Goal: Information Seeking & Learning: Learn about a topic

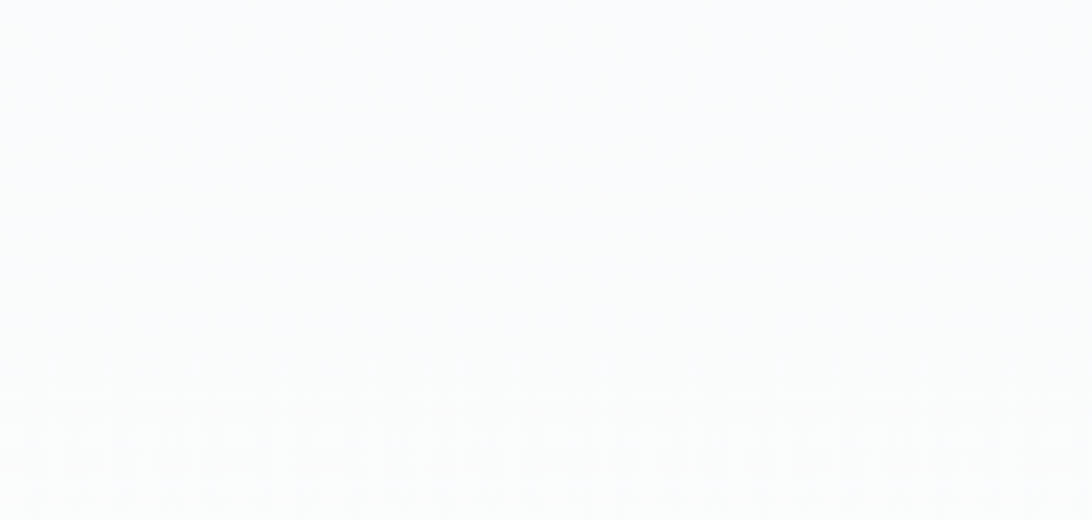
scroll to position [1696, 0]
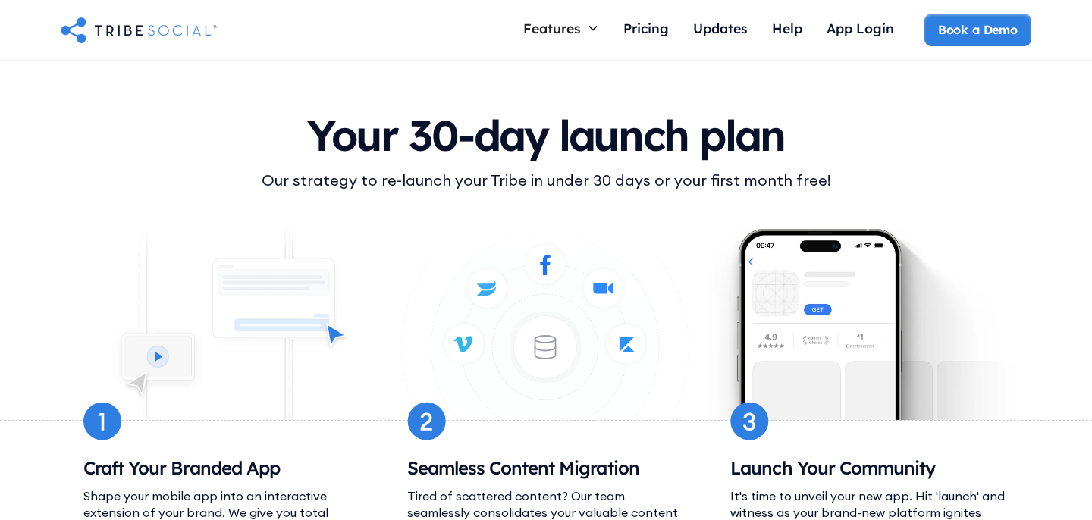
scroll to position [5900, 0]
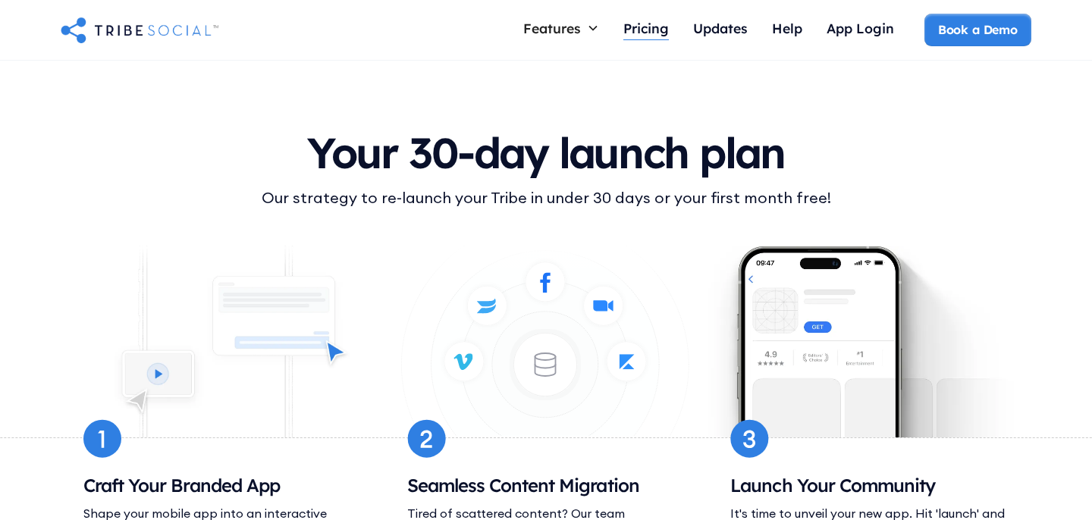
click at [643, 27] on div "Pricing" at bounding box center [647, 28] width 46 height 17
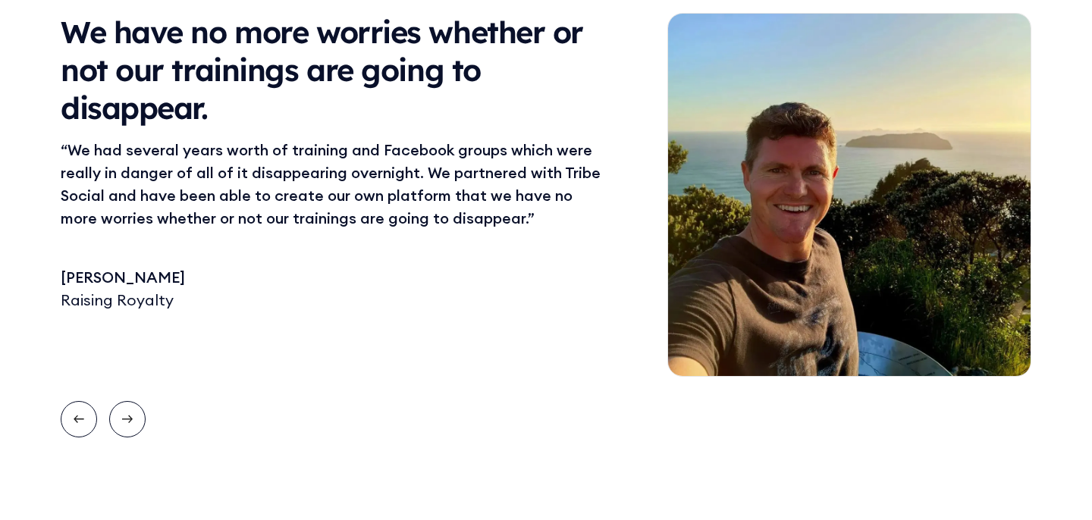
scroll to position [1485, 0]
click at [125, 425] on icon "Next slide" at bounding box center [127, 419] width 11 height 19
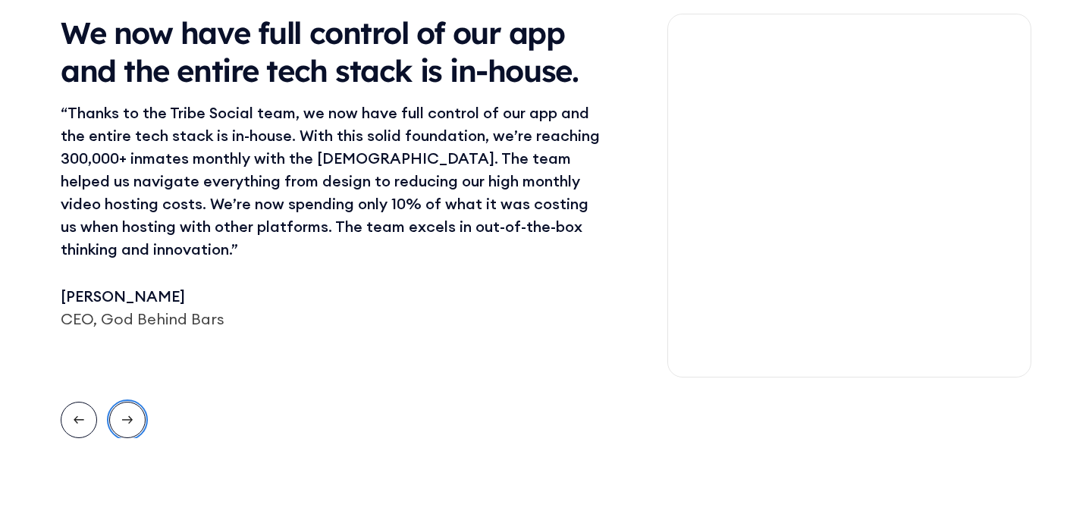
click at [124, 425] on icon "Next slide" at bounding box center [127, 419] width 11 height 19
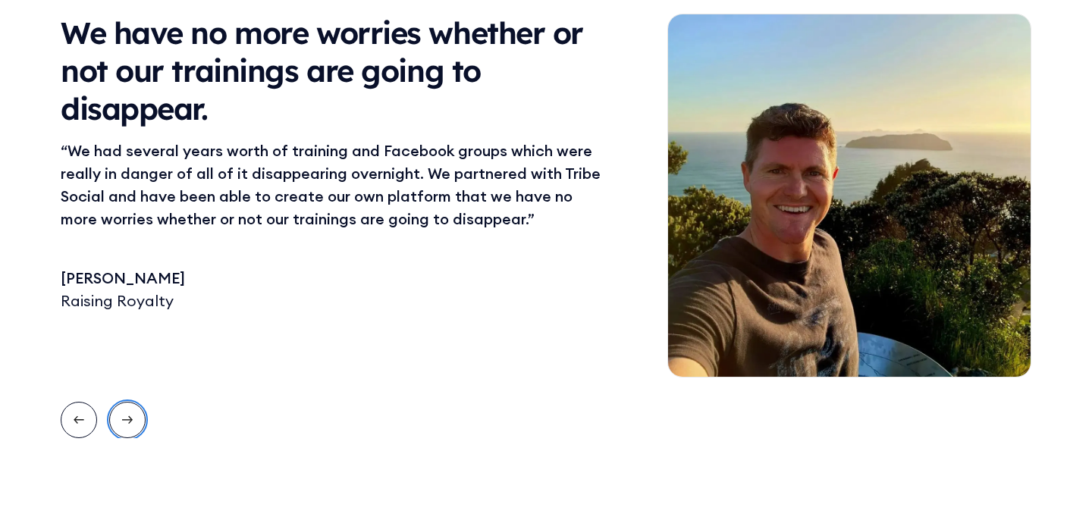
click at [124, 424] on icon "Next slide" at bounding box center [127, 419] width 11 height 19
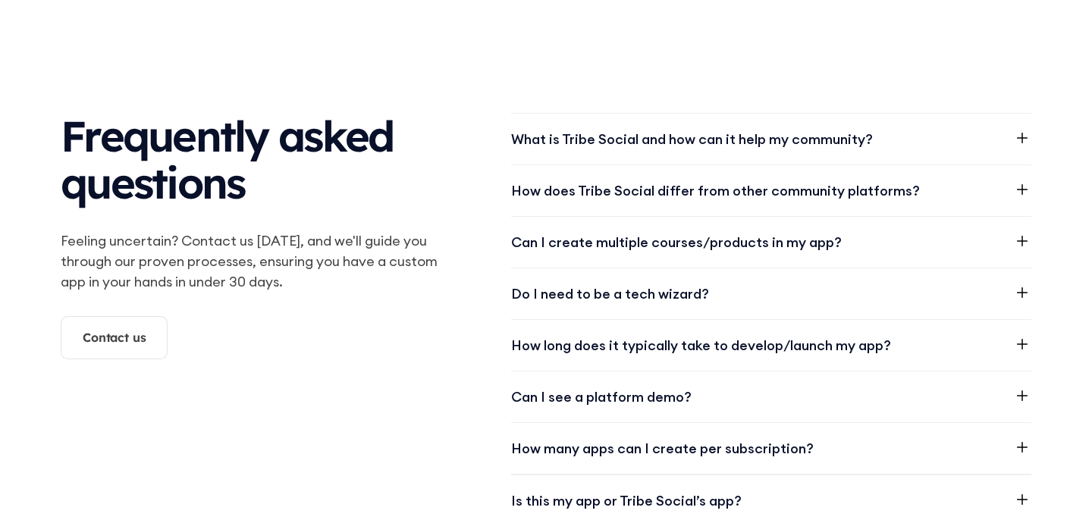
scroll to position [1973, 0]
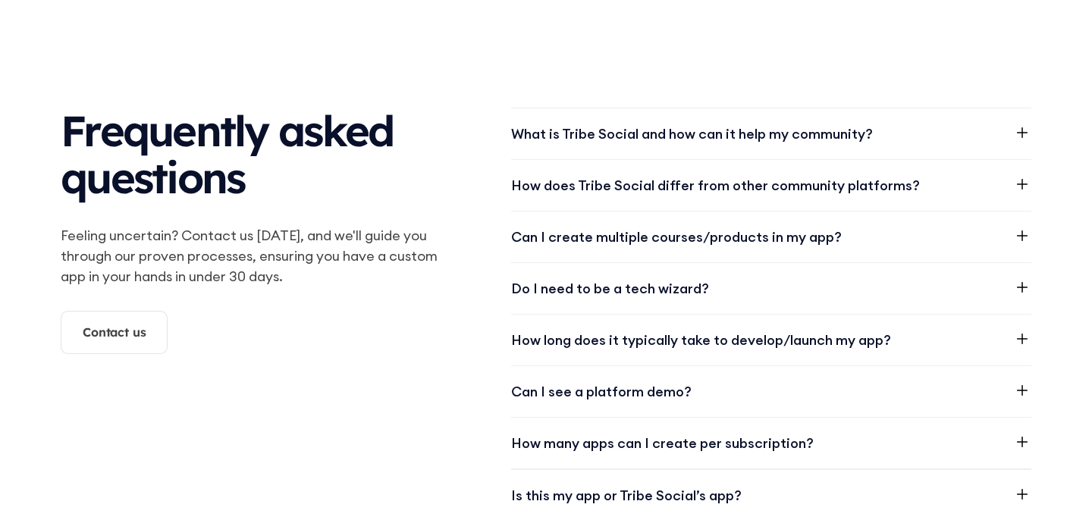
click at [1018, 133] on icon at bounding box center [1022, 132] width 11 height 11
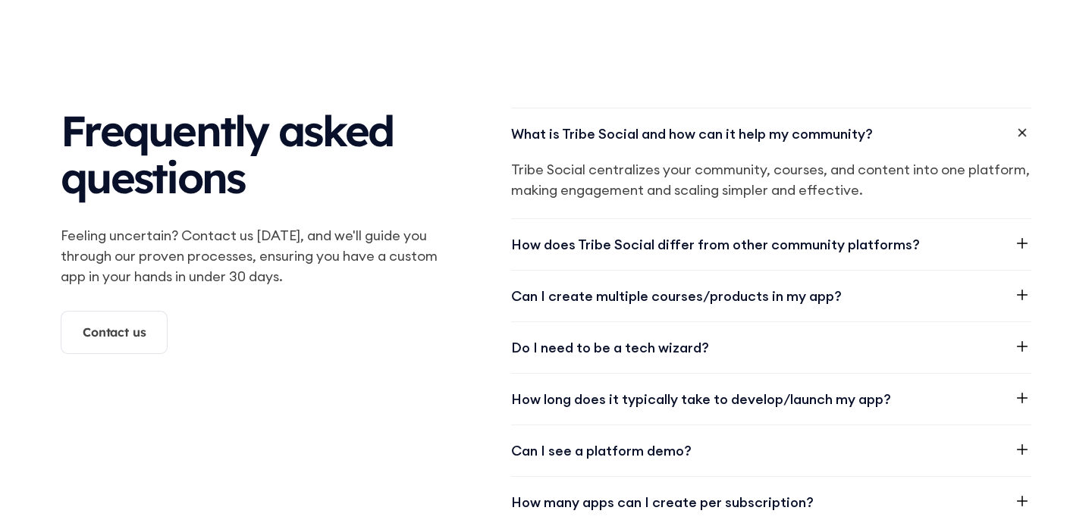
click at [1021, 241] on icon at bounding box center [1023, 243] width 18 height 18
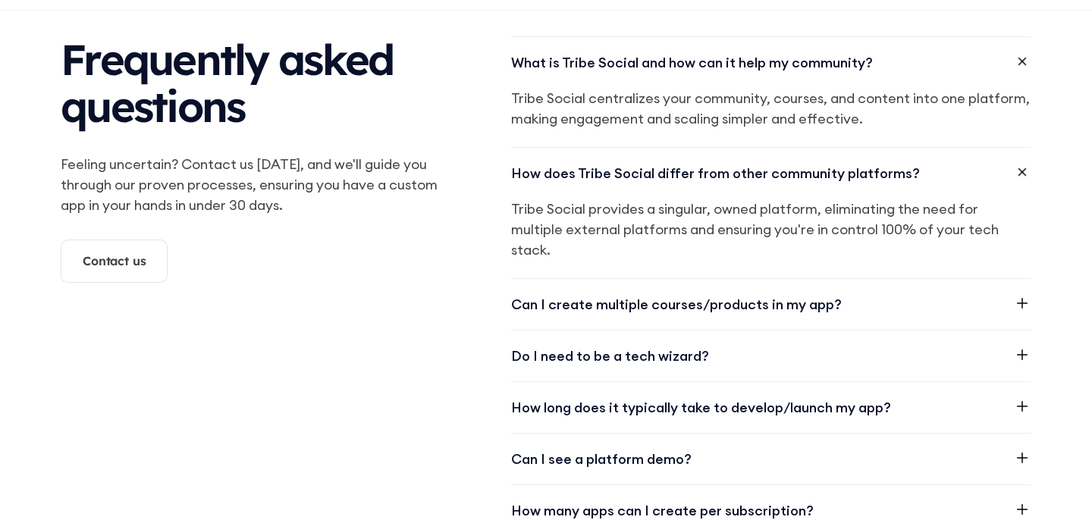
scroll to position [2046, 0]
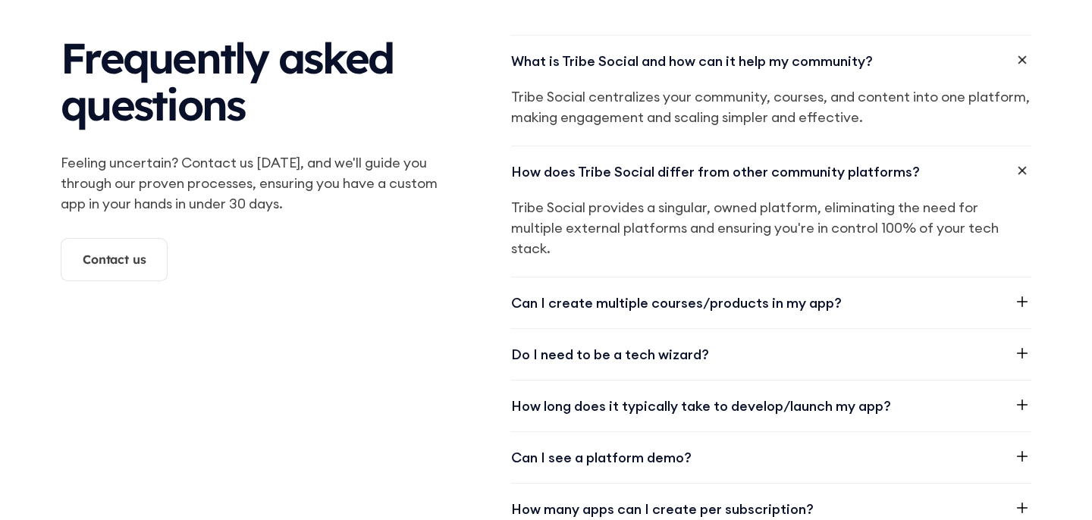
click at [1014, 350] on icon at bounding box center [1023, 353] width 18 height 18
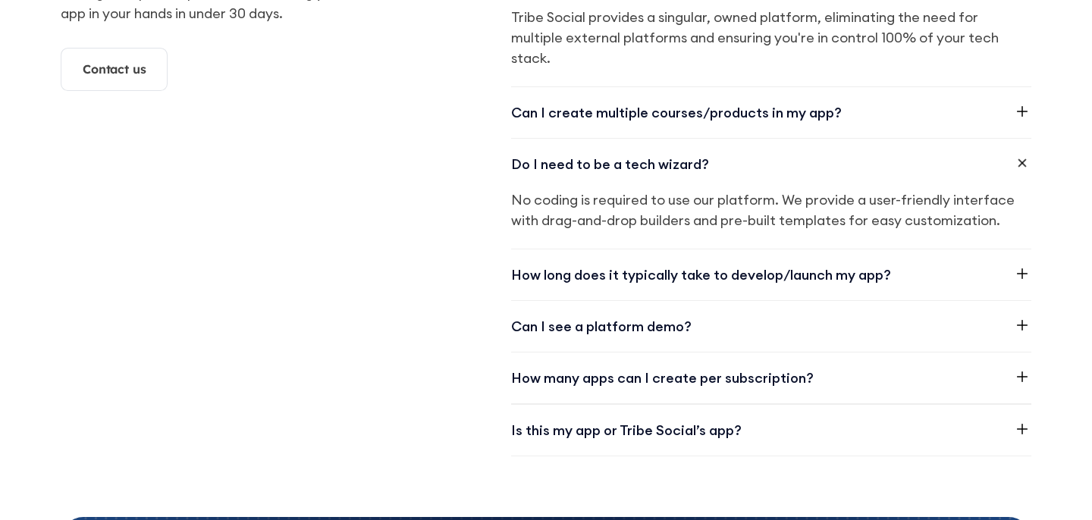
scroll to position [2239, 0]
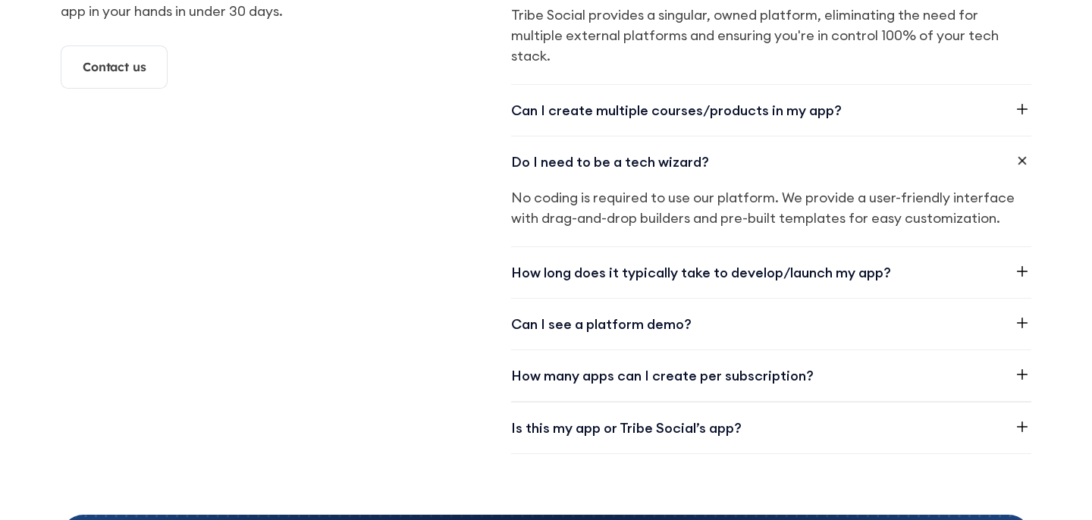
click at [1022, 322] on icon at bounding box center [1022, 323] width 11 height 11
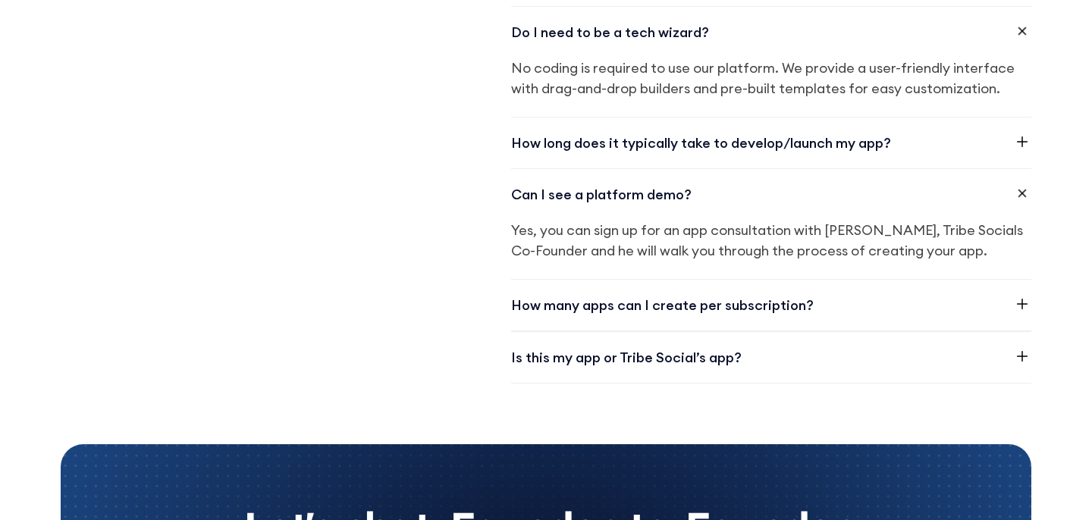
scroll to position [2369, 0]
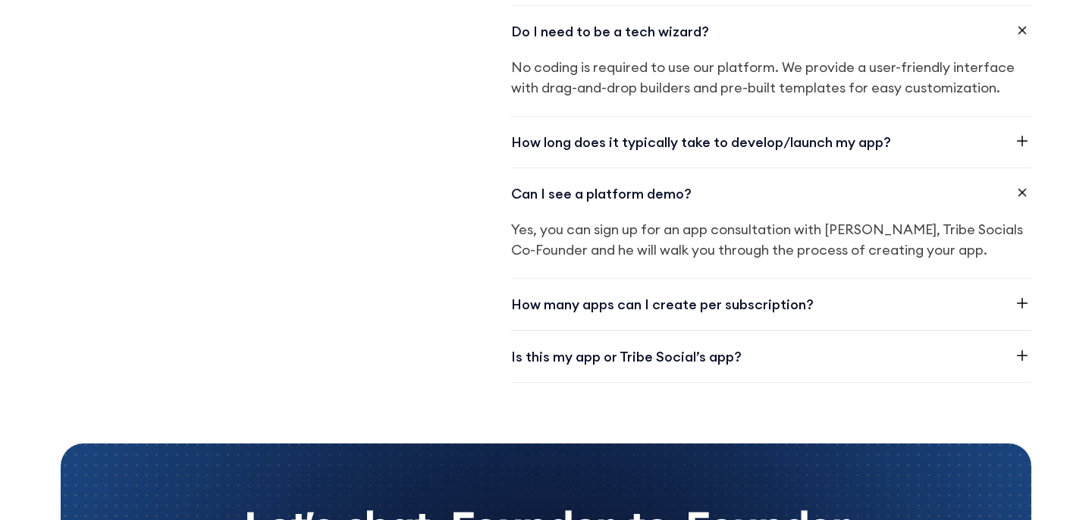
click at [1018, 304] on icon at bounding box center [1023, 303] width 18 height 18
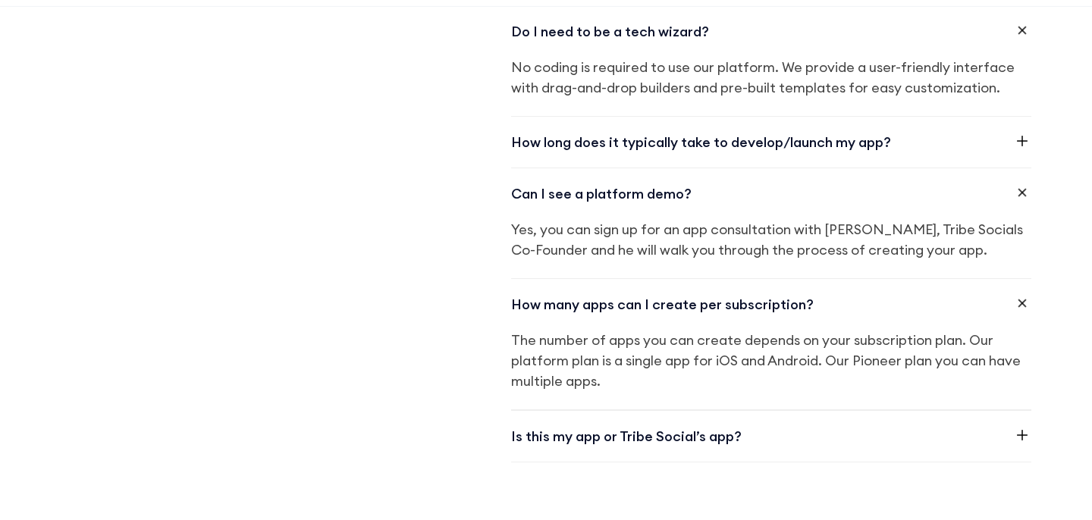
scroll to position [2422, 0]
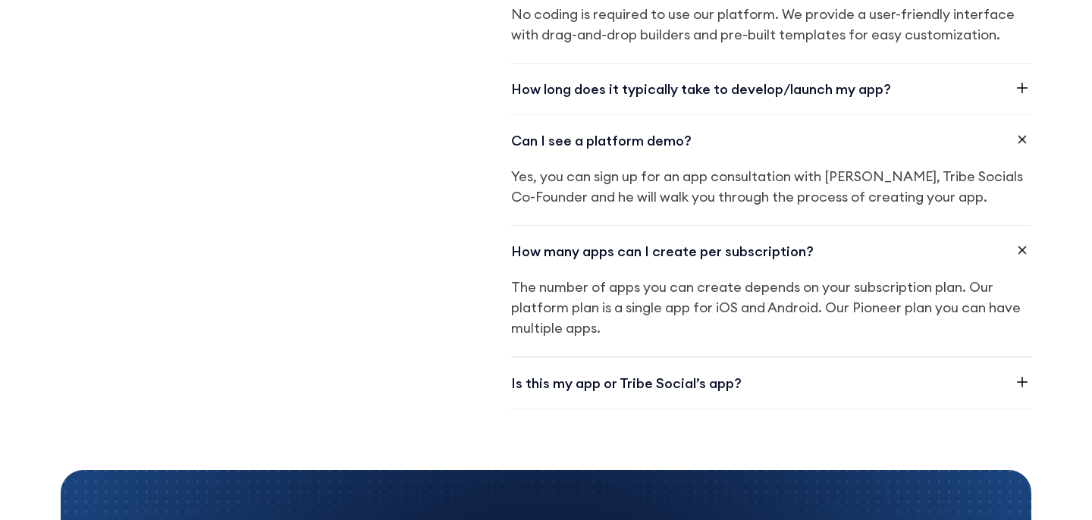
click at [1021, 381] on icon at bounding box center [1022, 382] width 11 height 11
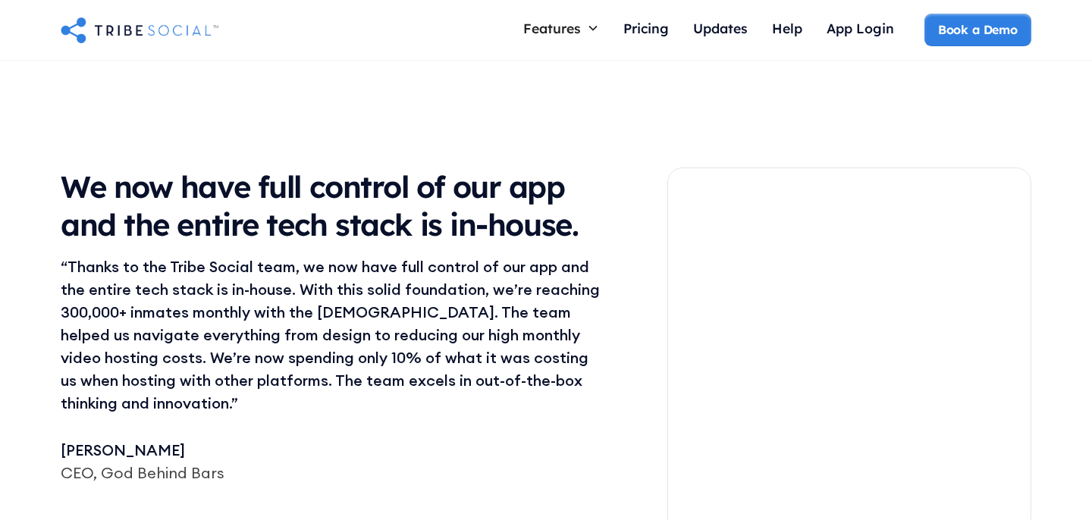
scroll to position [1130, 0]
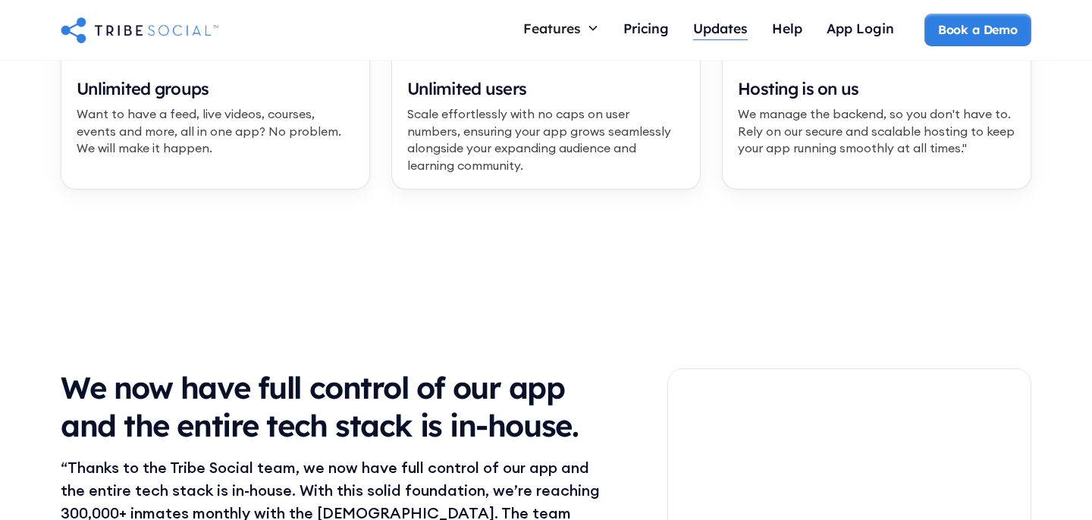
click at [718, 28] on div "Updates" at bounding box center [720, 28] width 55 height 17
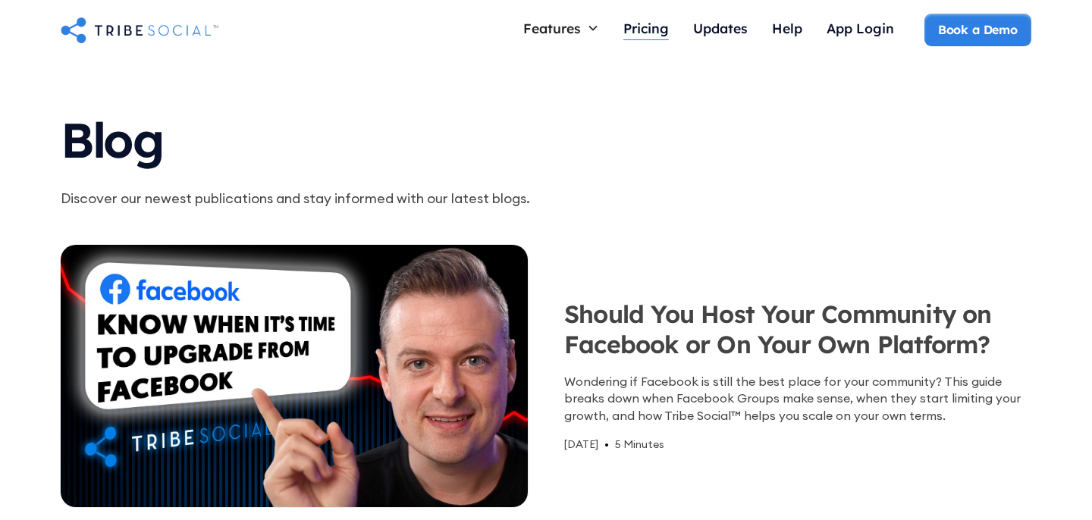
click at [637, 26] on div "Pricing" at bounding box center [647, 28] width 46 height 17
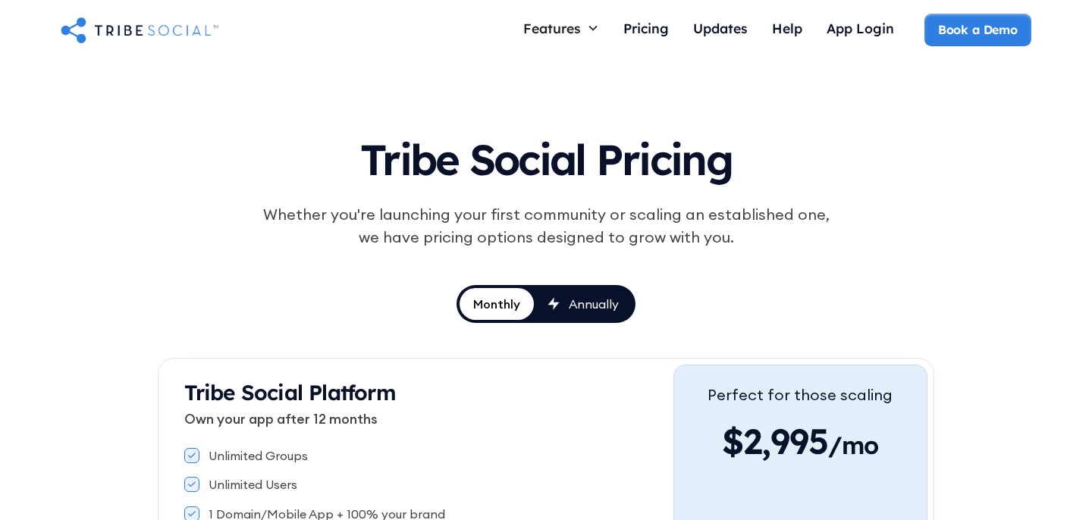
click at [140, 36] on img "home" at bounding box center [140, 29] width 158 height 30
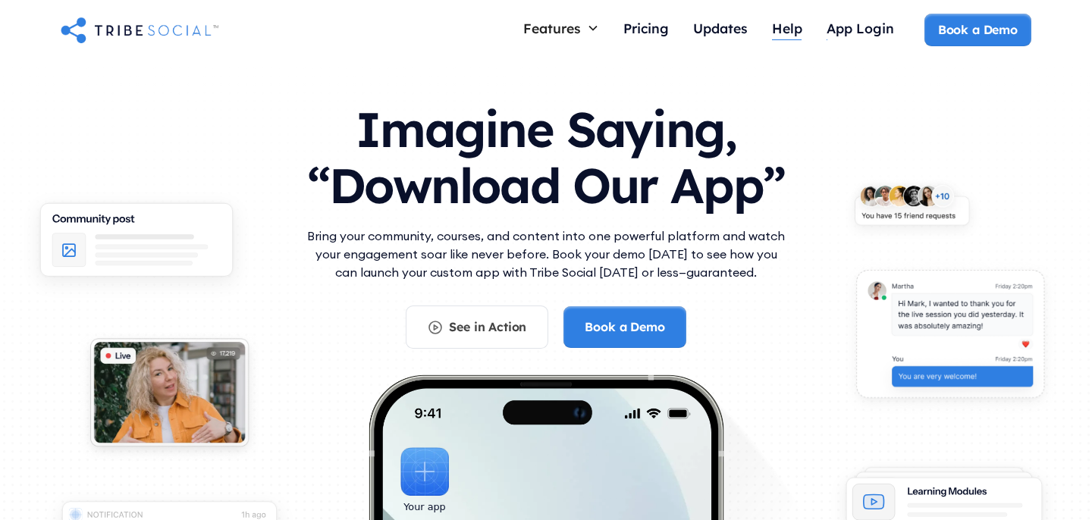
click at [783, 33] on div "Help" at bounding box center [787, 28] width 30 height 17
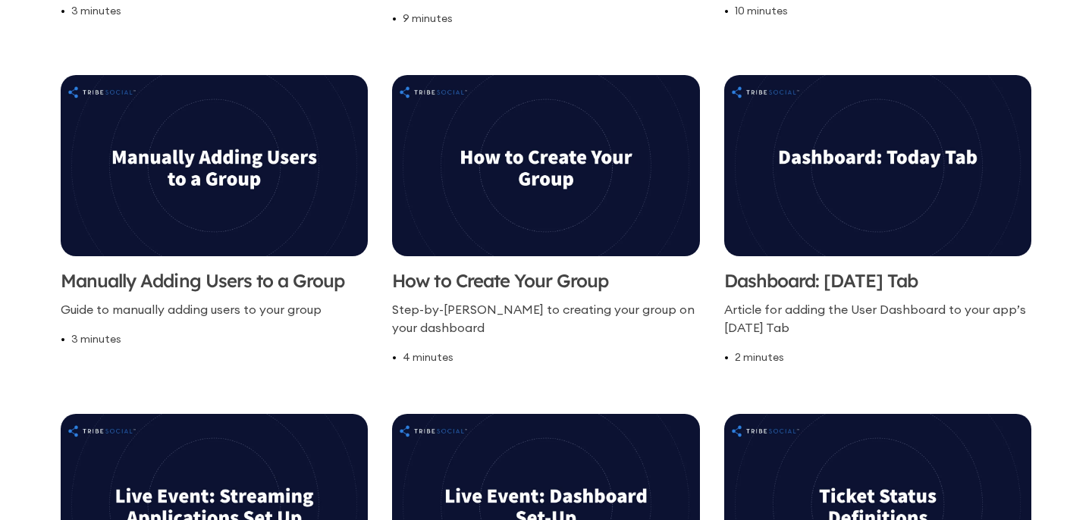
scroll to position [1782, 0]
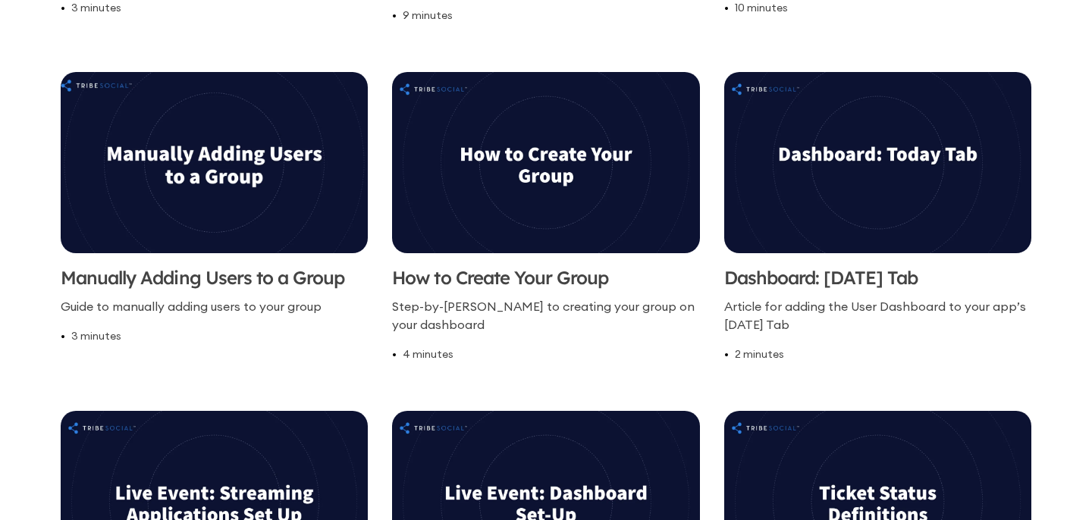
click at [206, 183] on img at bounding box center [214, 163] width 323 height 190
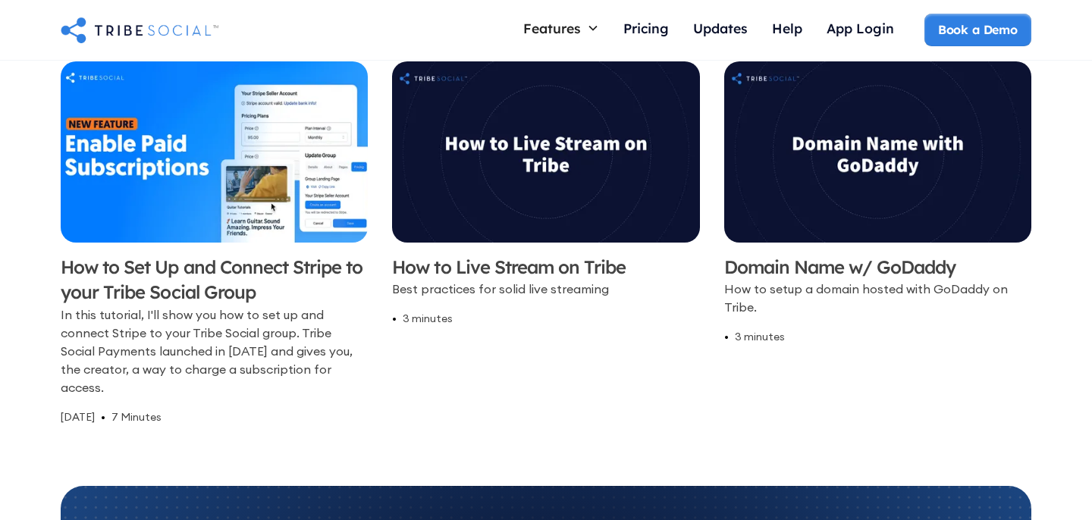
scroll to position [2478, 0]
